Goal: Task Accomplishment & Management: Use online tool/utility

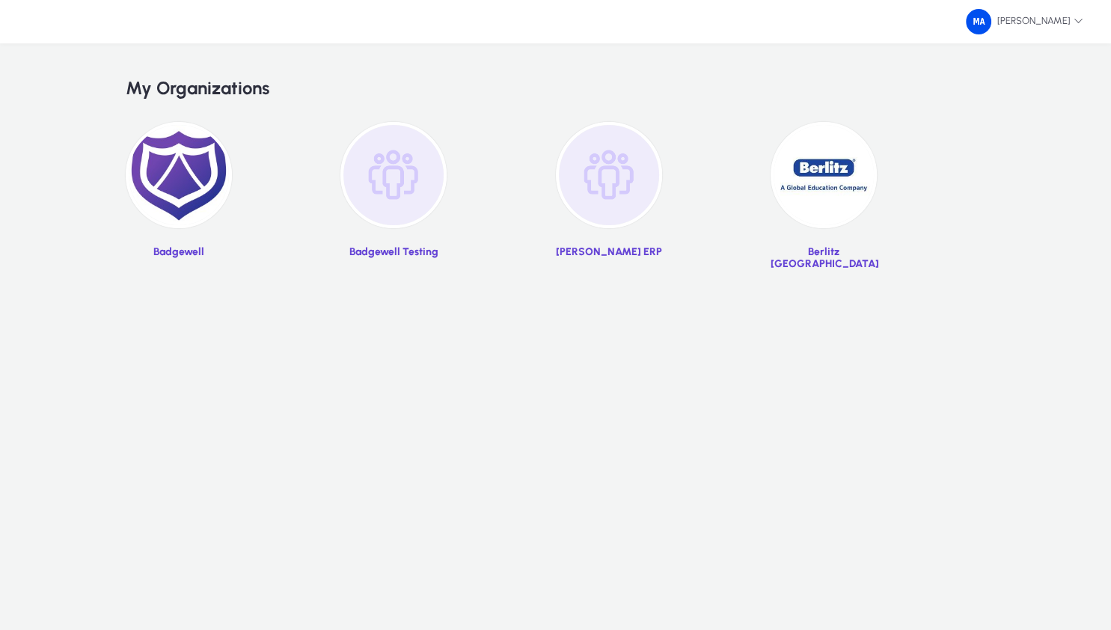
click at [224, 175] on img at bounding box center [179, 175] width 106 height 106
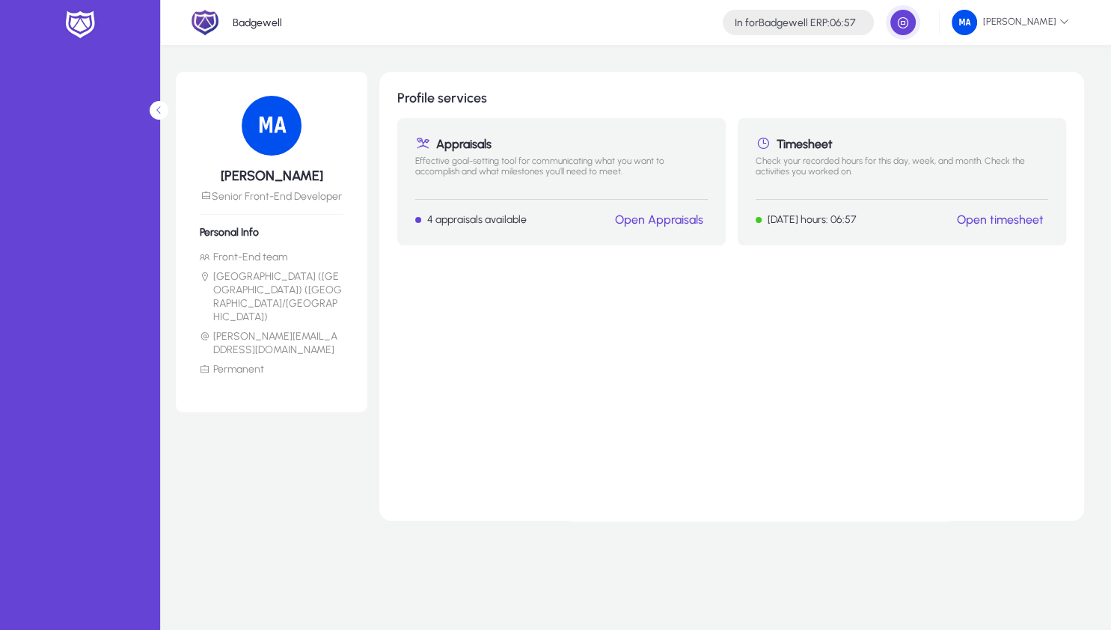
click at [986, 217] on link "Open timesheet" at bounding box center [1000, 220] width 87 height 14
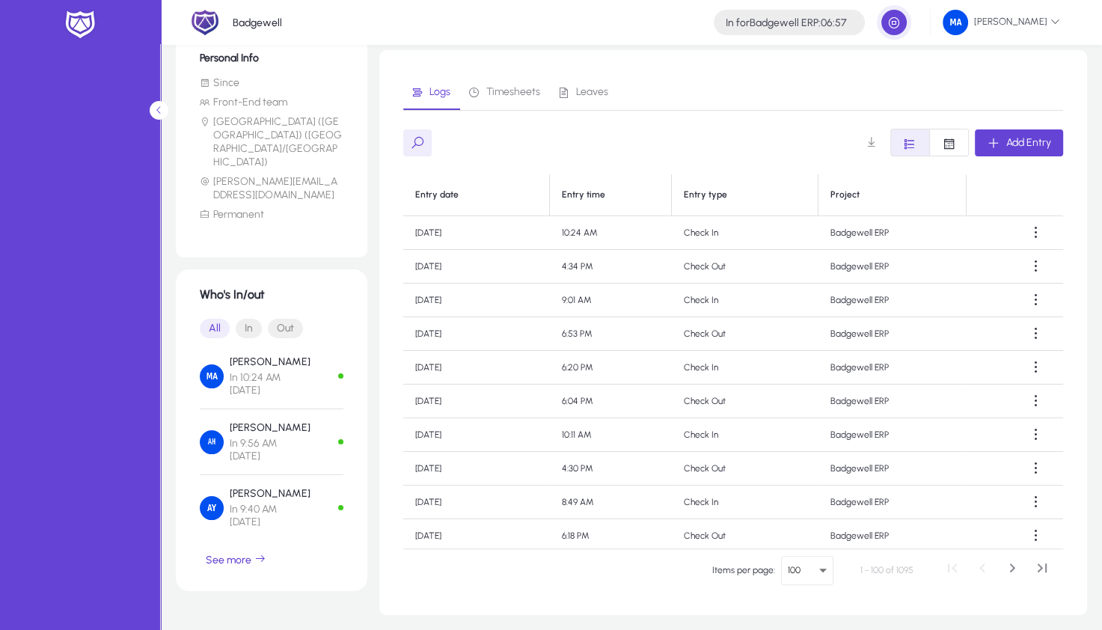
scroll to position [216, 0]
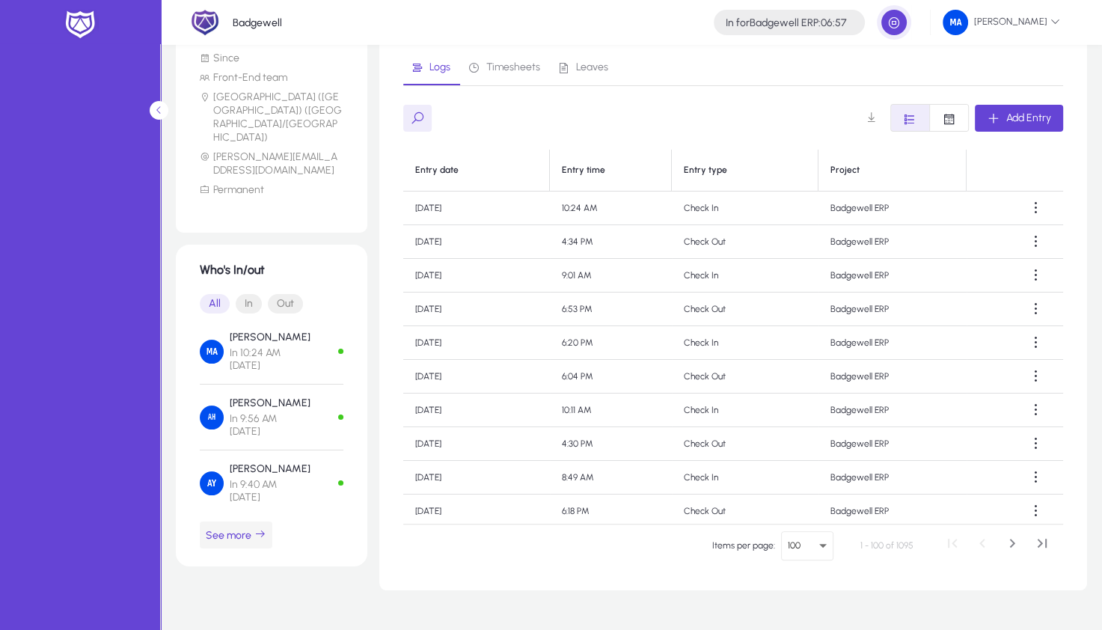
click at [230, 528] on span "See more" at bounding box center [236, 534] width 61 height 13
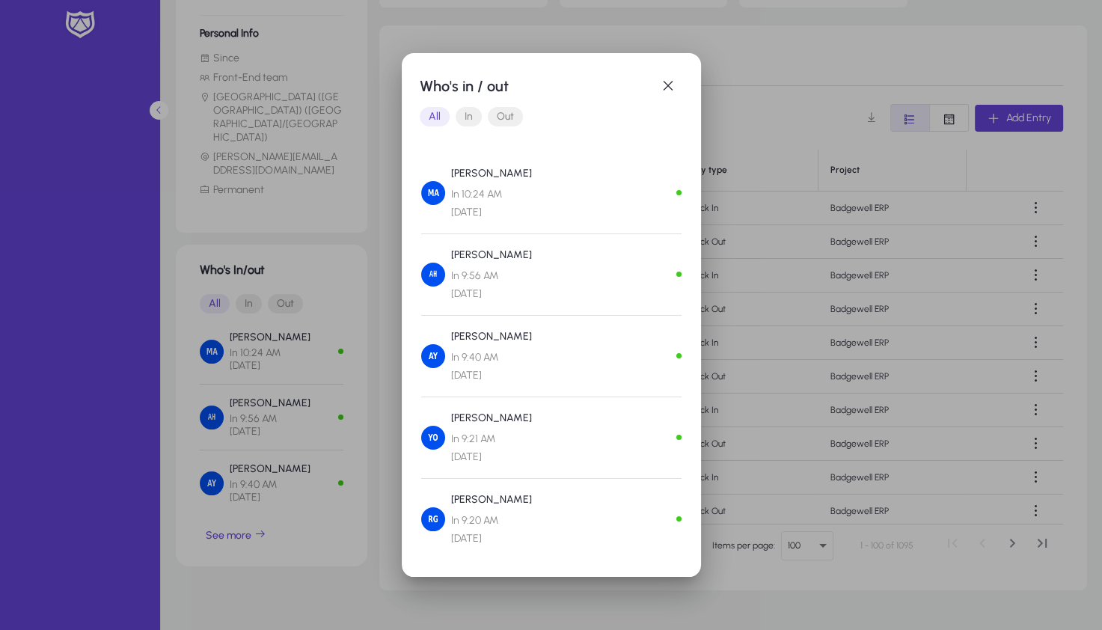
scroll to position [0, 0]
click at [509, 122] on span "Out" at bounding box center [505, 116] width 35 height 19
click at [815, 344] on div at bounding box center [551, 315] width 1102 height 630
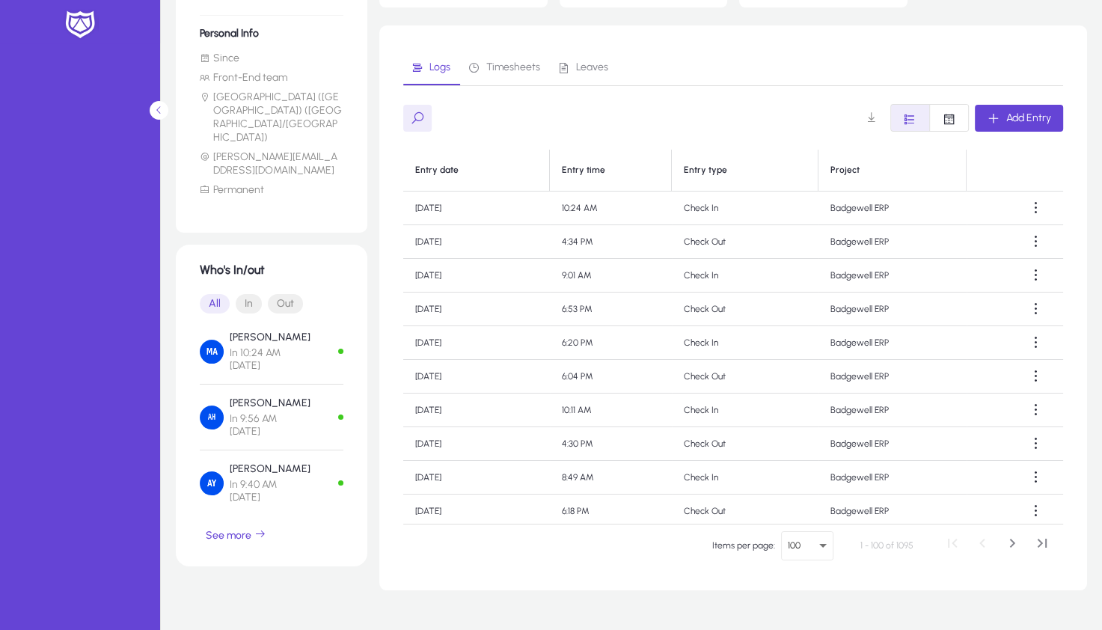
scroll to position [216, 0]
